Goal: Find specific page/section: Find specific page/section

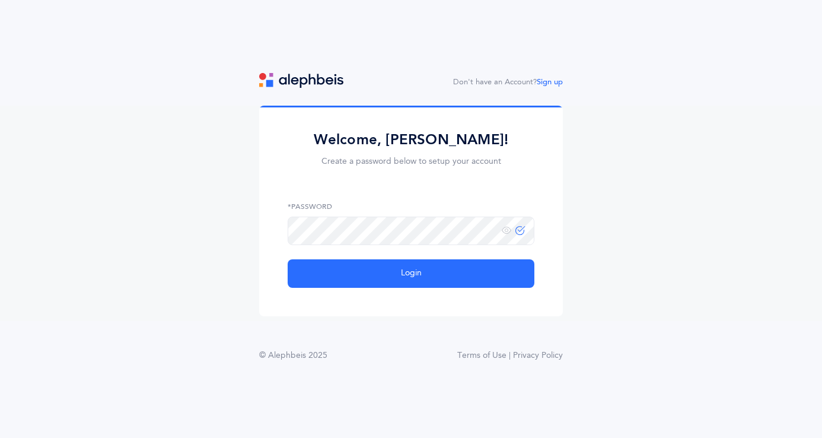
click at [516, 232] on span at bounding box center [513, 230] width 23 height 10
click at [520, 232] on icon at bounding box center [520, 230] width 9 height 10
click at [506, 229] on icon at bounding box center [506, 230] width 9 height 11
click at [506, 230] on icon at bounding box center [506, 230] width 9 height 11
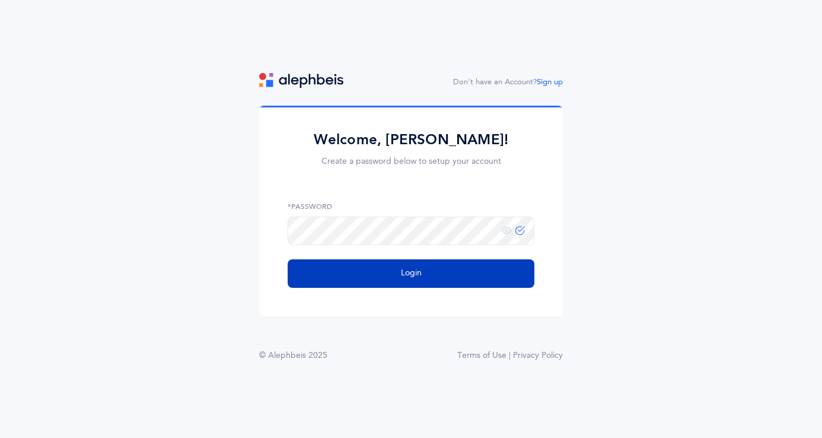
click at [451, 268] on button "Login" at bounding box center [411, 273] width 247 height 28
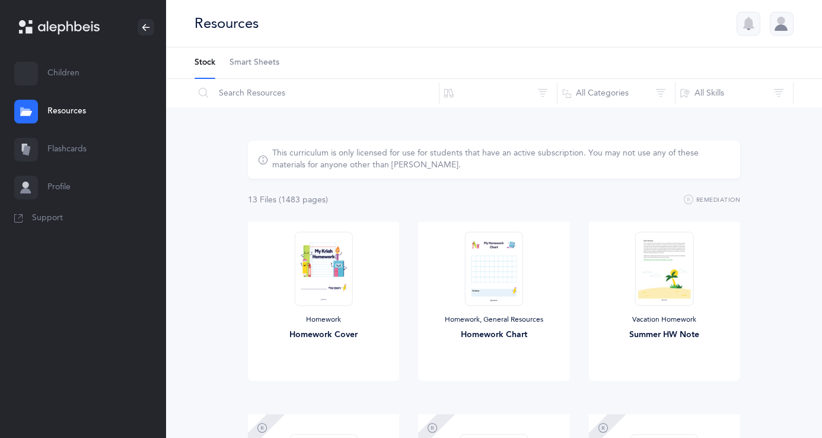
click at [75, 71] on link "Children" at bounding box center [83, 74] width 166 height 38
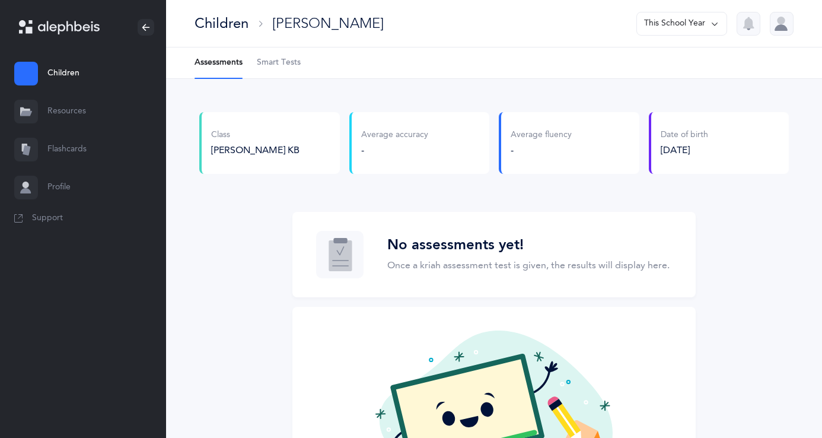
click at [281, 67] on span "Smart Tests" at bounding box center [279, 63] width 44 height 12
